Goal: Information Seeking & Learning: Compare options

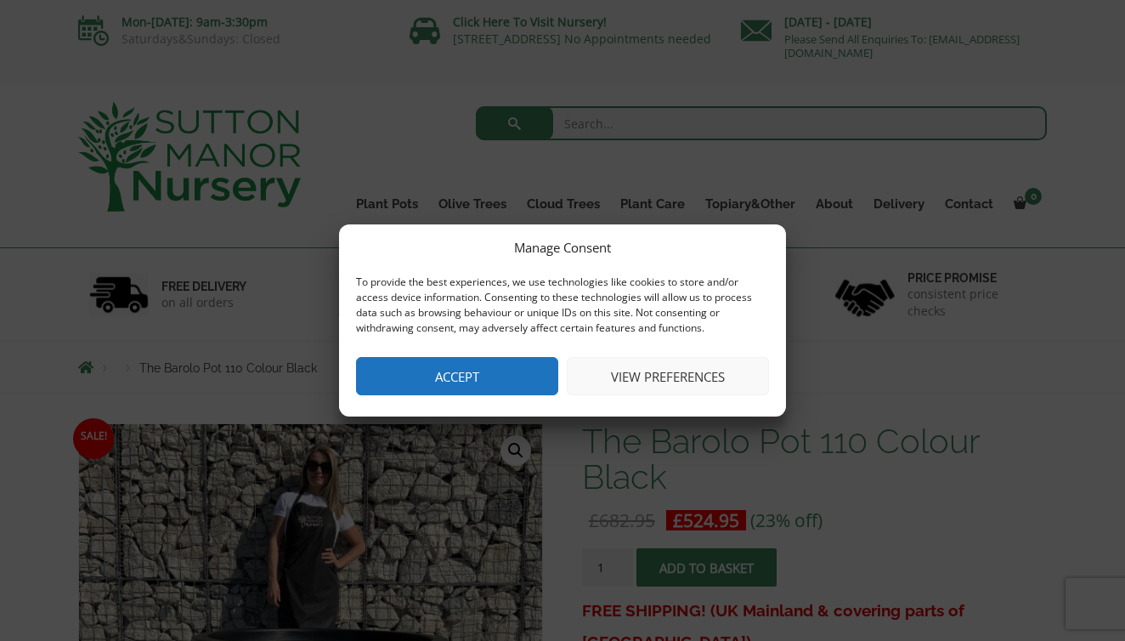
click at [447, 381] on button "Accept" at bounding box center [457, 376] width 202 height 38
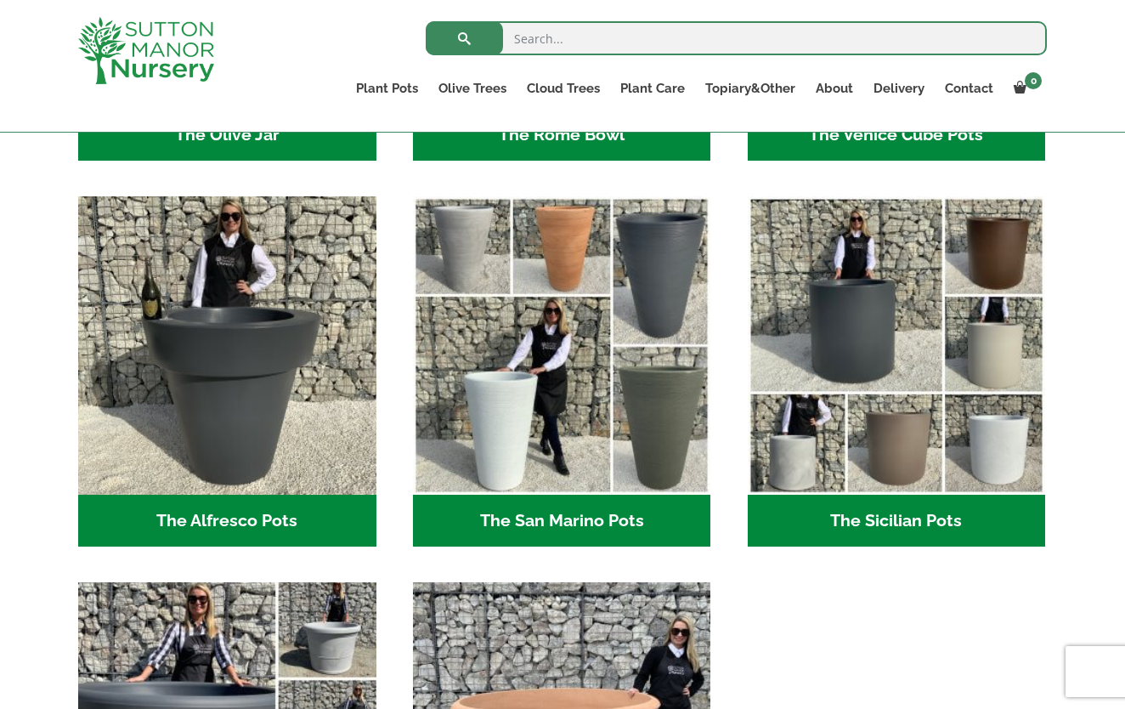
scroll to position [1929, 0]
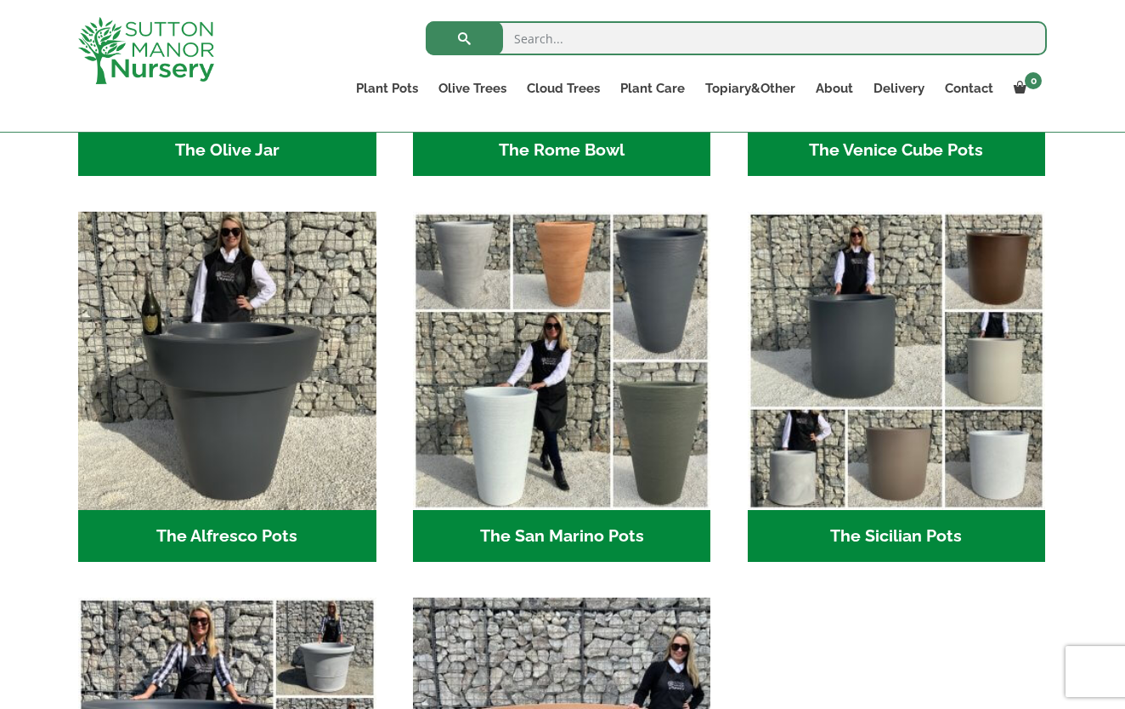
click at [219, 529] on h2 "The Alfresco Pots (2)" at bounding box center [227, 536] width 298 height 53
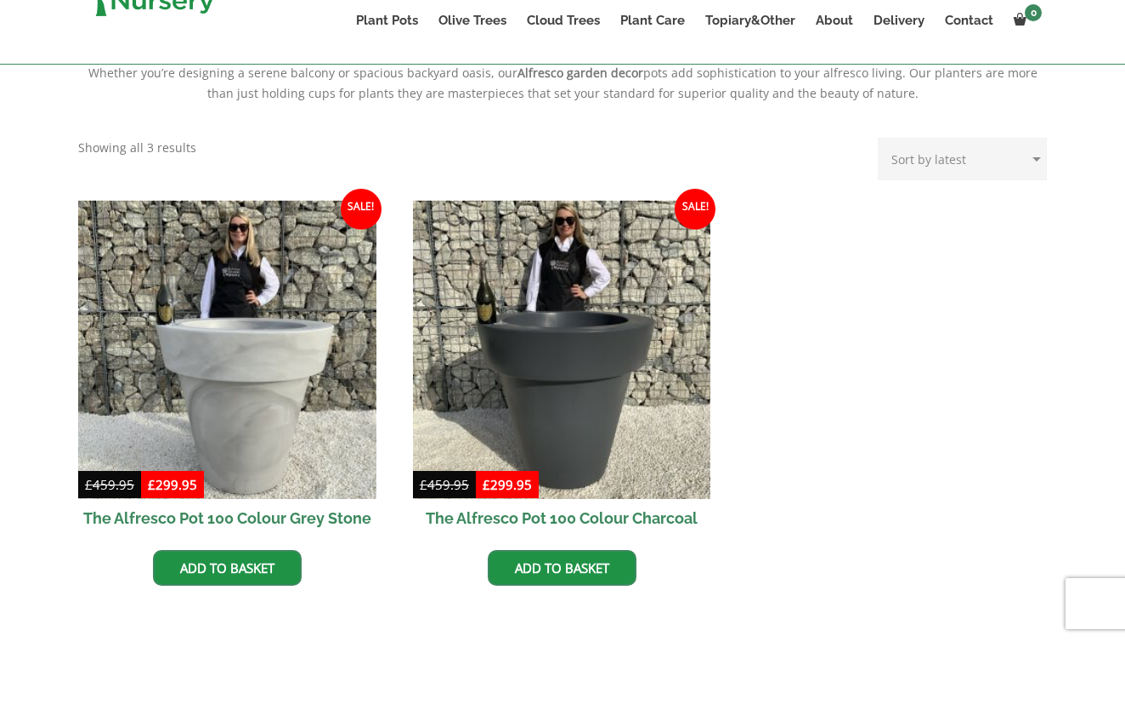
scroll to position [623, 0]
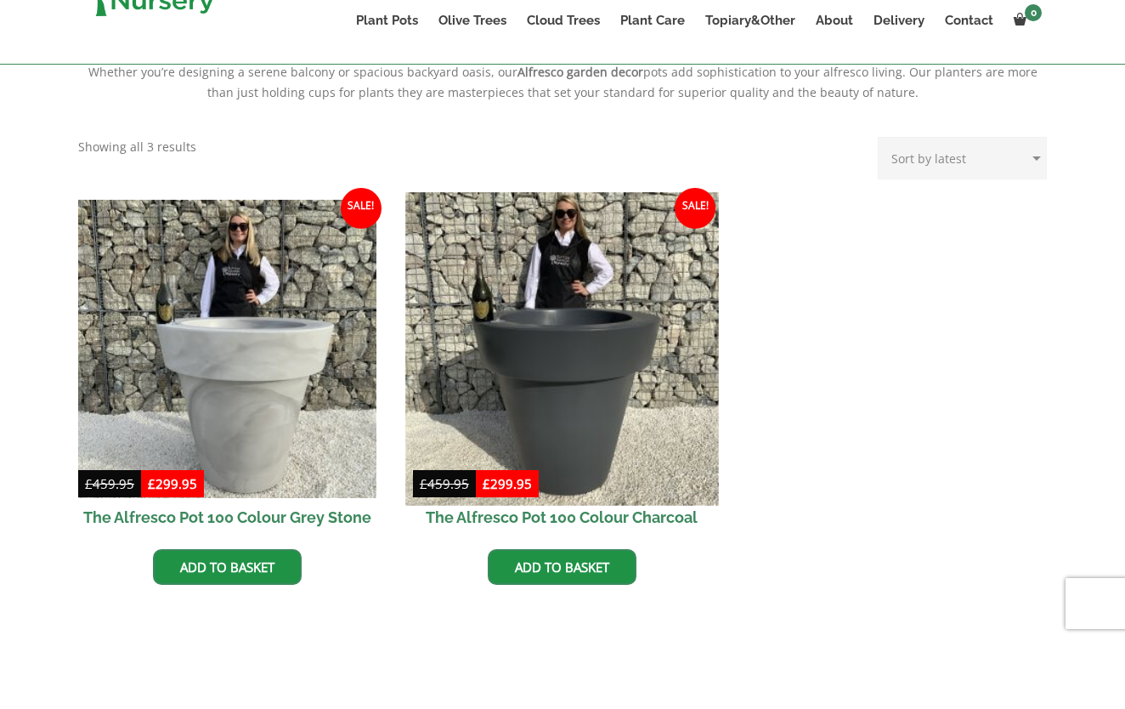
click at [579, 407] on img at bounding box center [561, 416] width 313 height 313
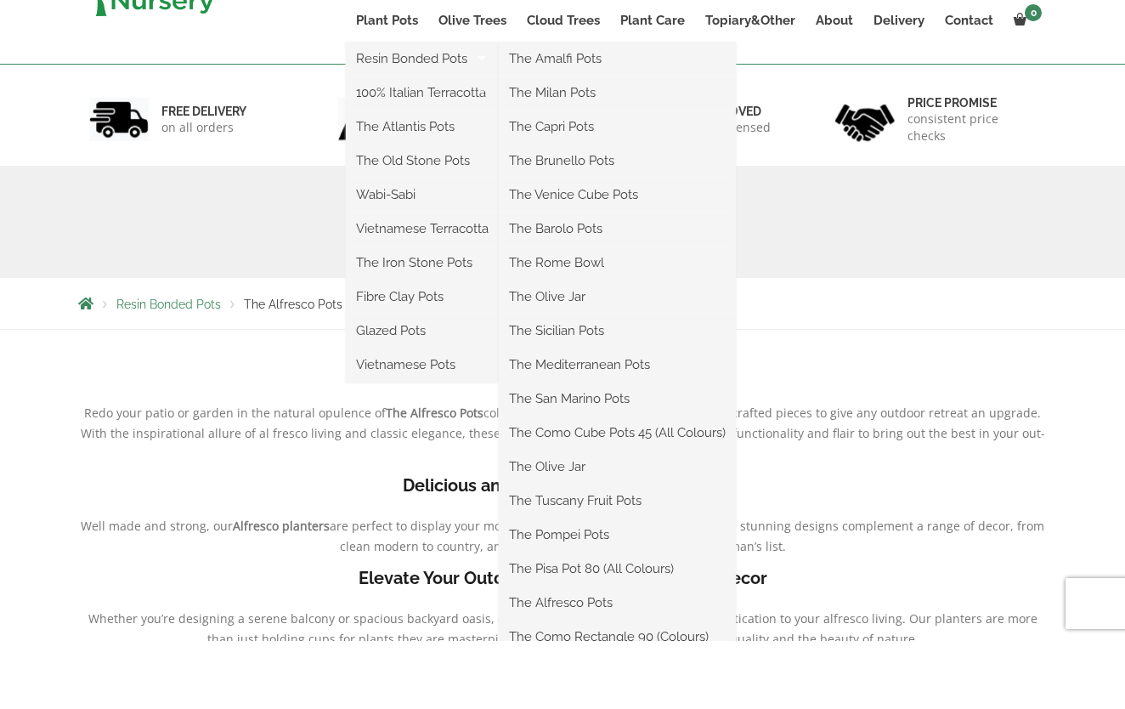
scroll to position [81, 0]
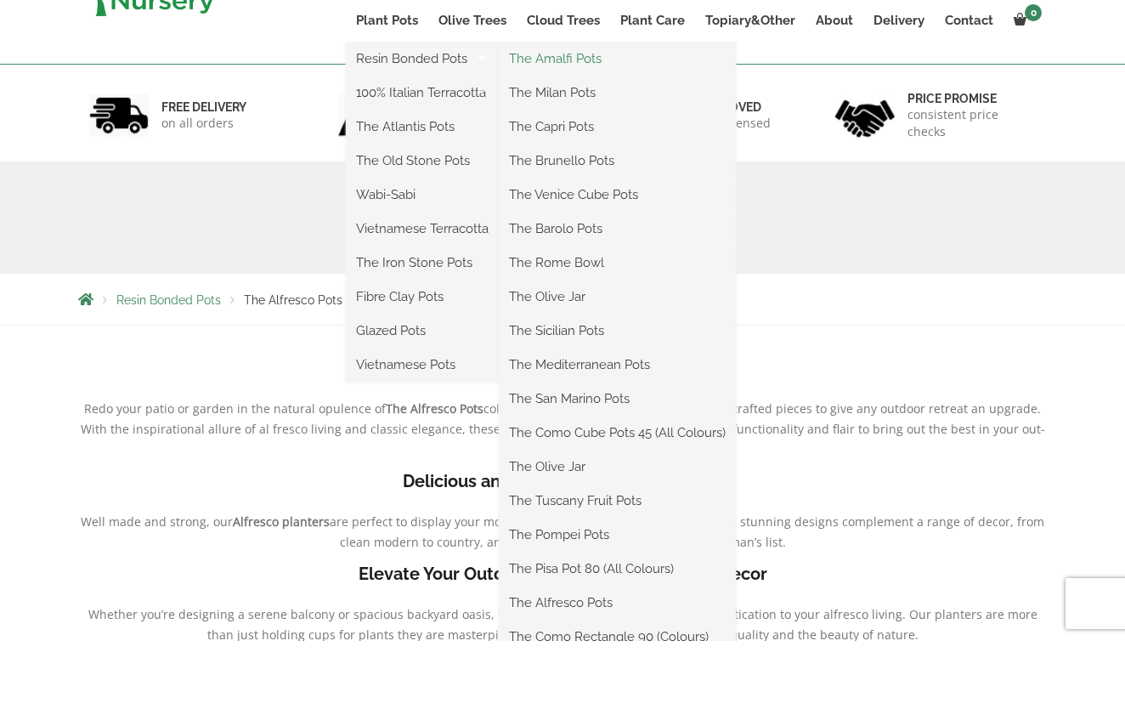
click at [560, 114] on link "The Amalfi Pots" at bounding box center [617, 126] width 237 height 25
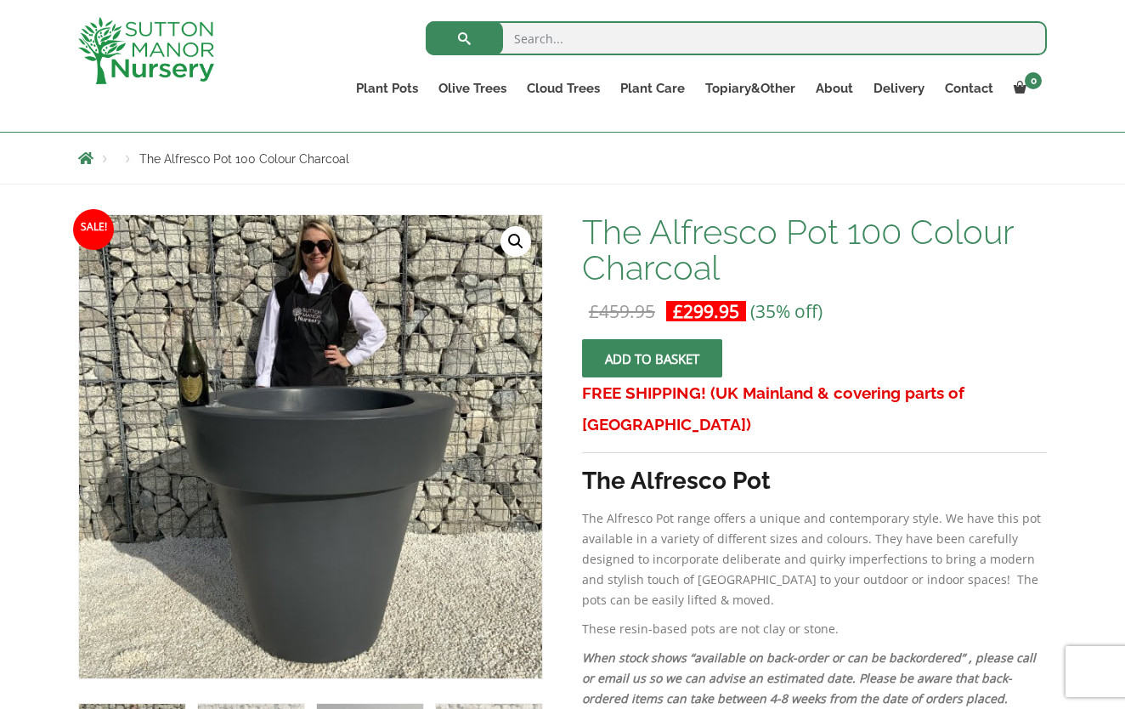
scroll to position [167, 0]
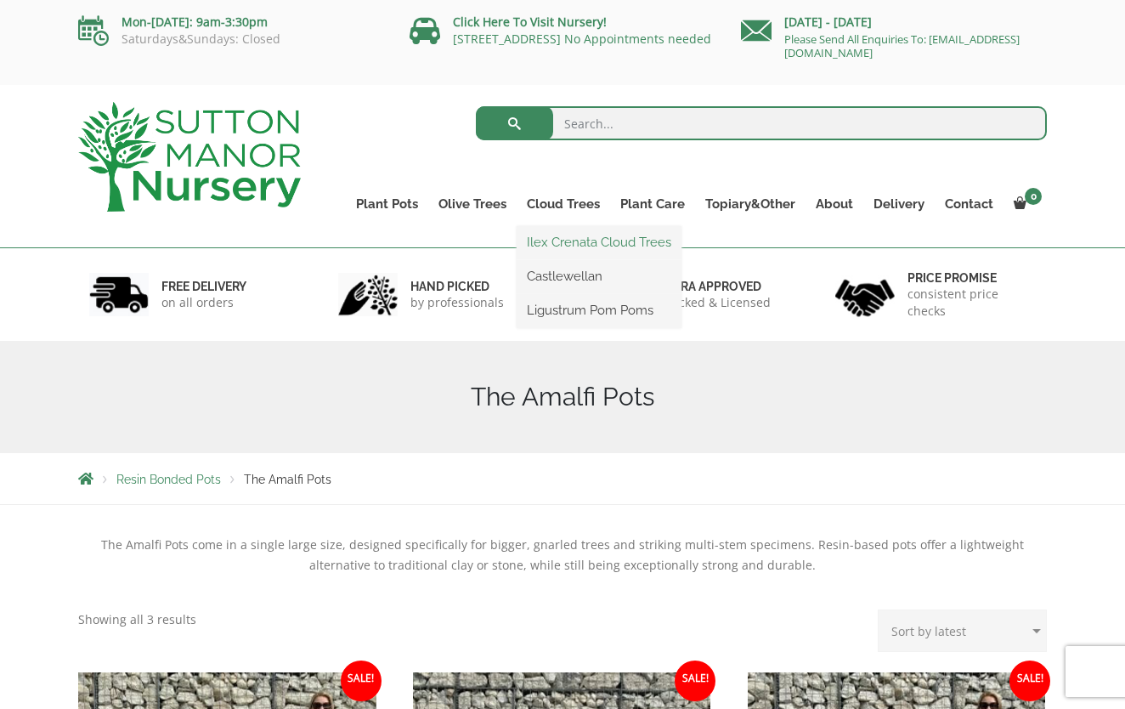
click at [583, 238] on link "Ilex Crenata Cloud Trees" at bounding box center [599, 241] width 165 height 25
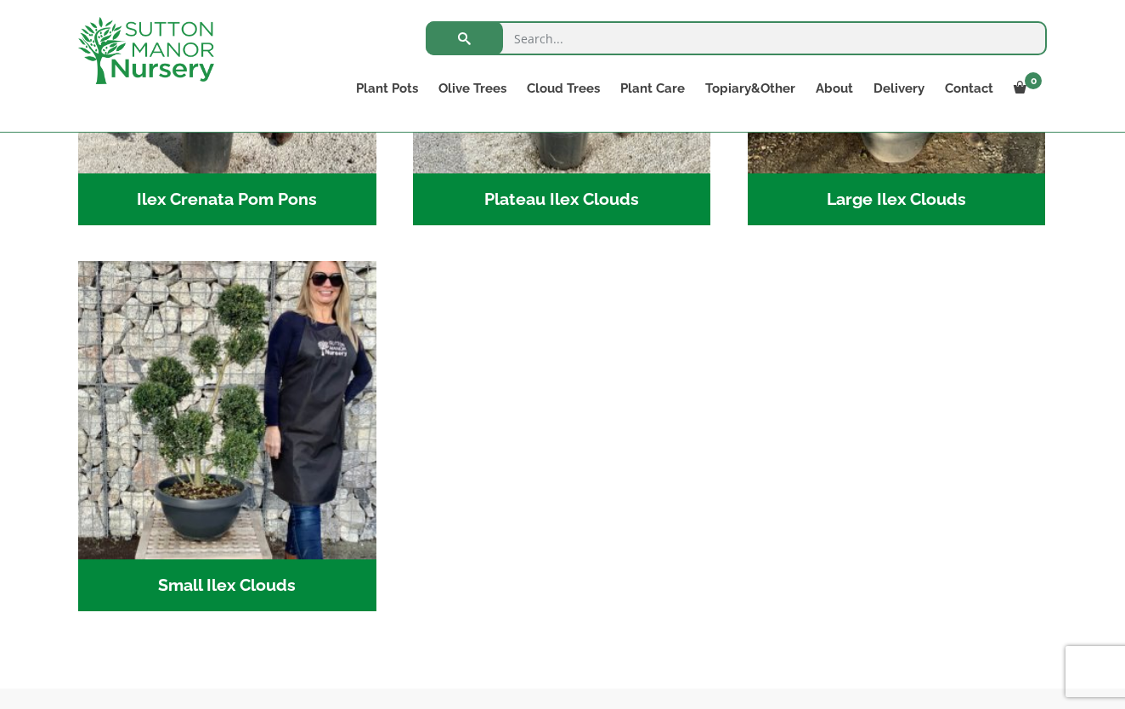
scroll to position [364, 0]
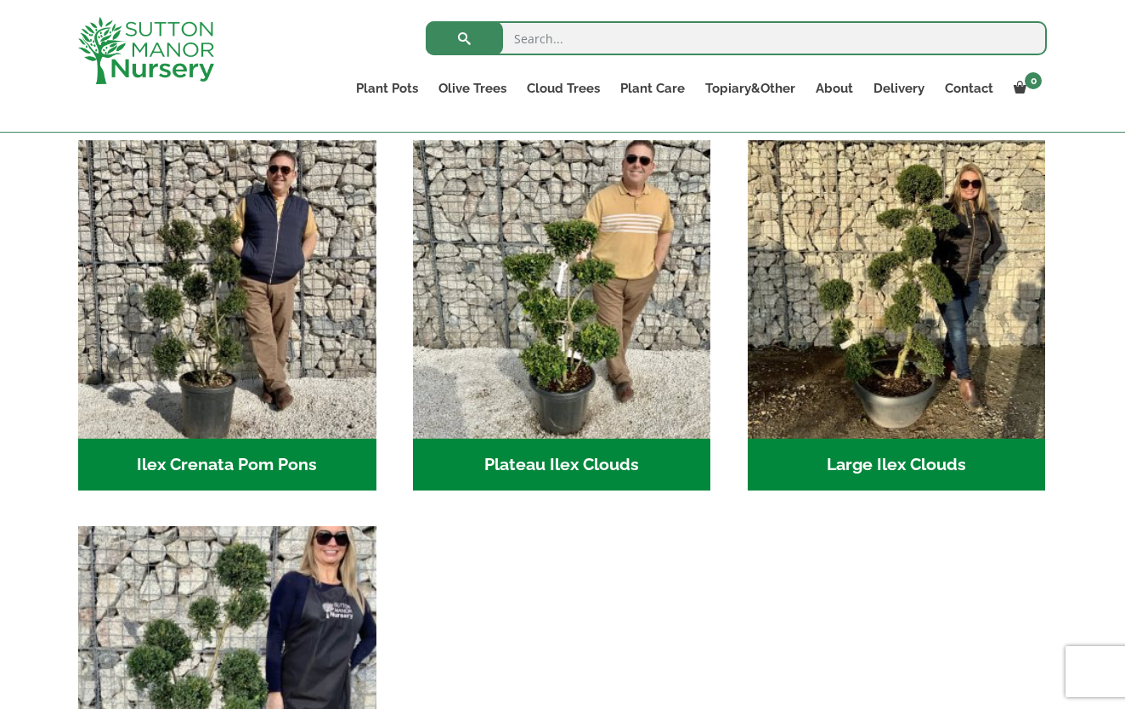
click at [241, 576] on img "Visit product category Small Ilex Clouds" at bounding box center [227, 675] width 313 height 313
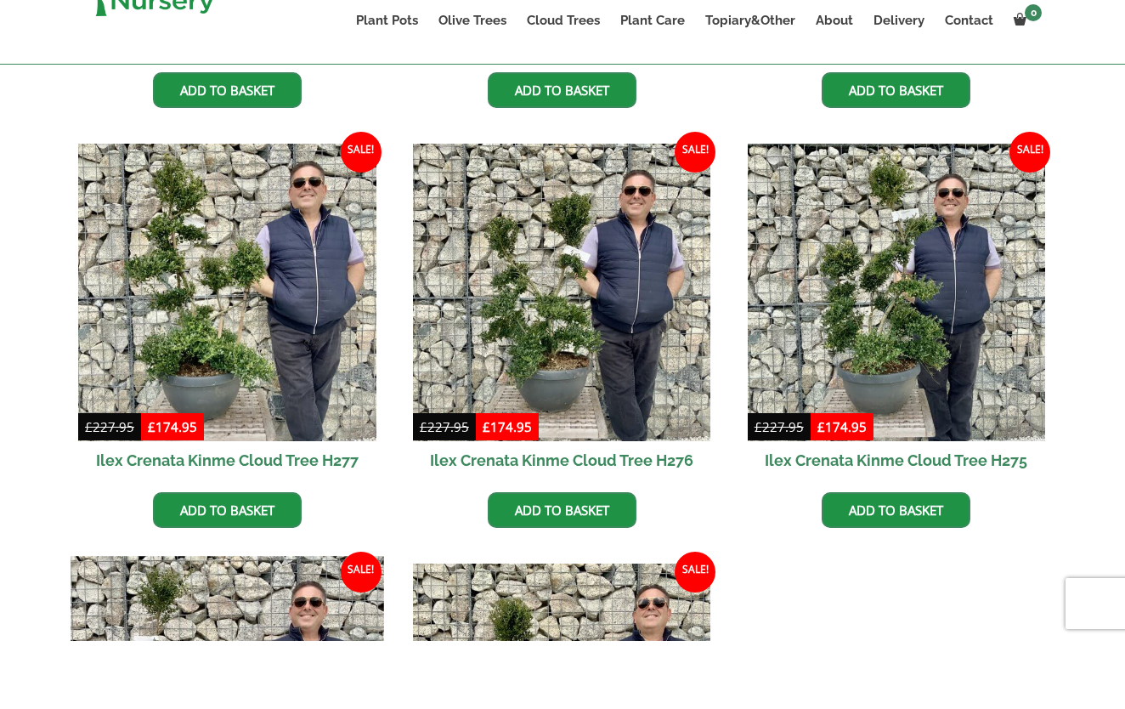
scroll to position [2041, 0]
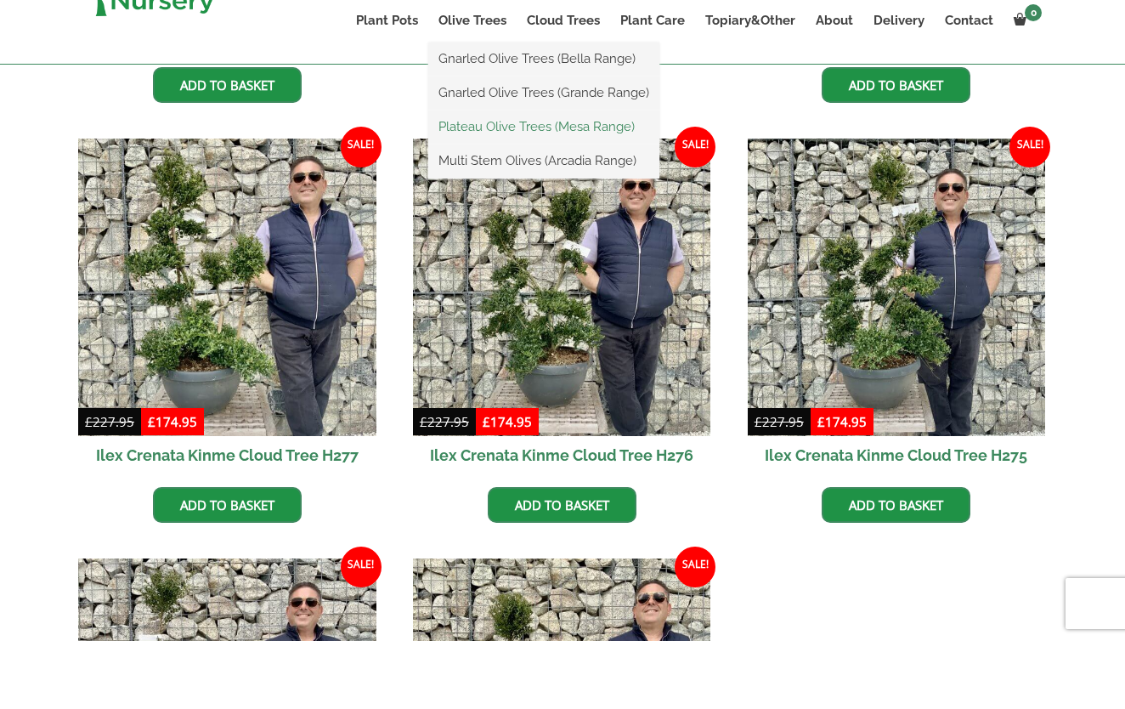
click at [498, 182] on link "Plateau Olive Trees (Mesa Range)" at bounding box center [543, 194] width 231 height 25
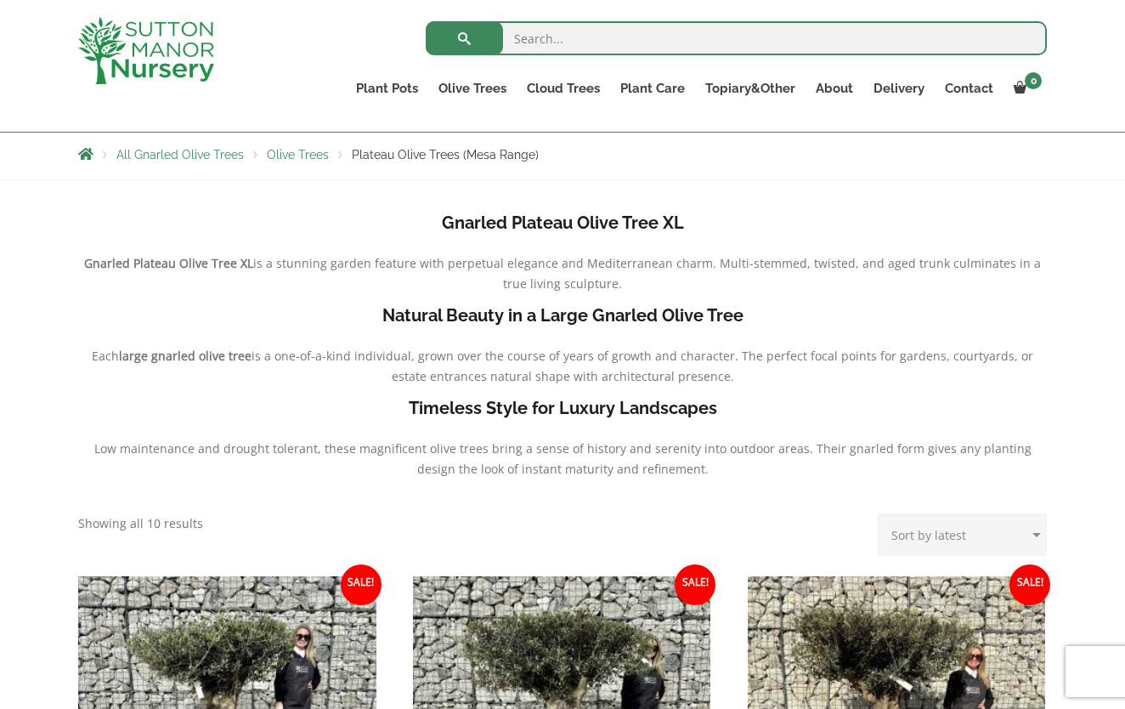
scroll to position [249, 0]
